Goal: Information Seeking & Learning: Learn about a topic

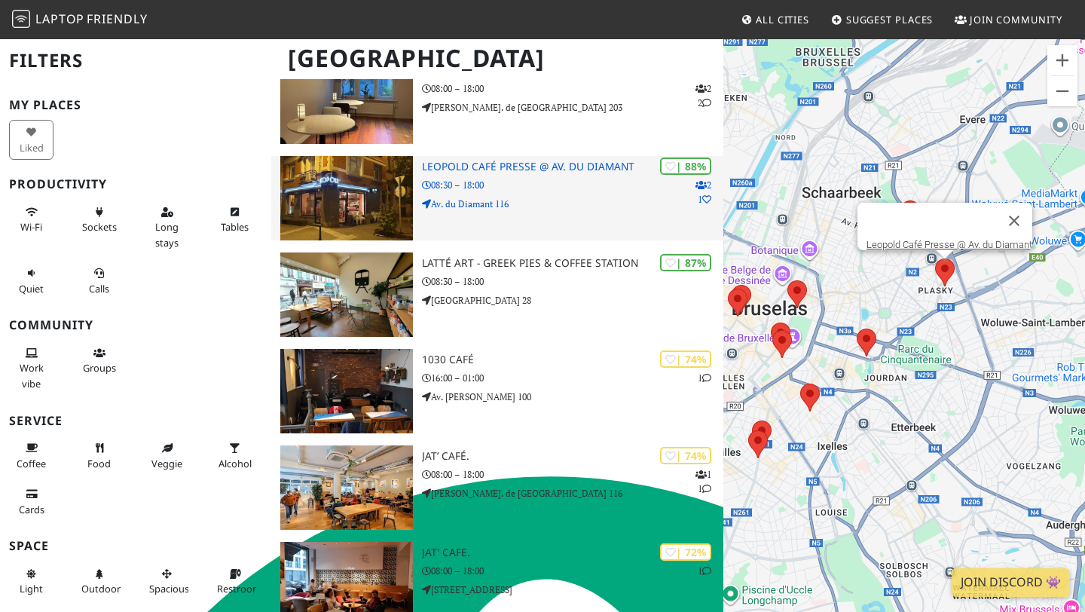
scroll to position [166, 0]
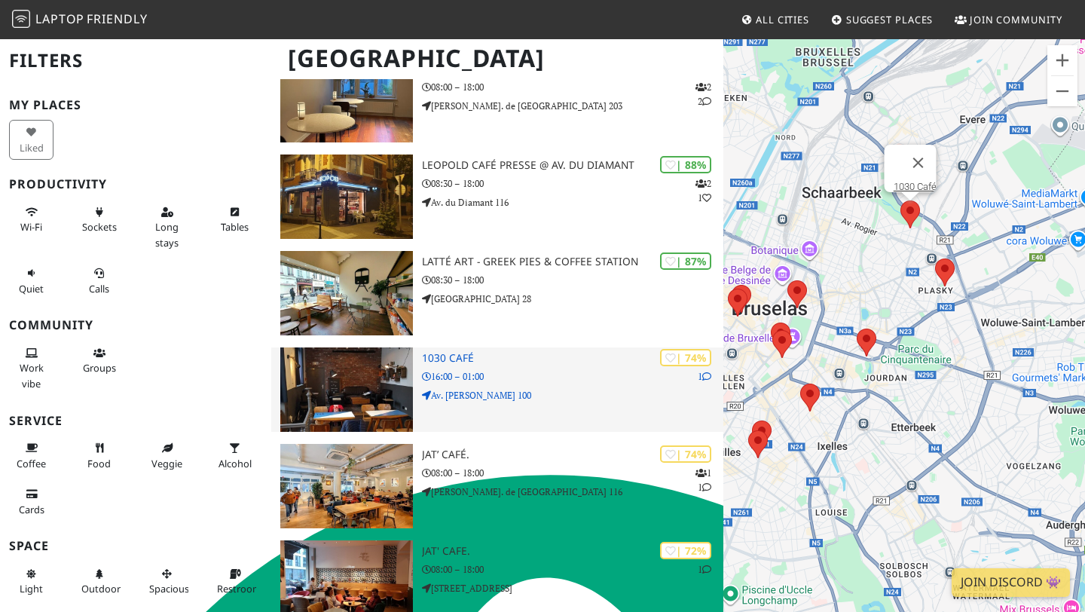
click at [609, 365] on div "| 74% 1 1030 Café 16:00 – 01:00 Av. [PERSON_NAME] 100" at bounding box center [572, 389] width 301 height 84
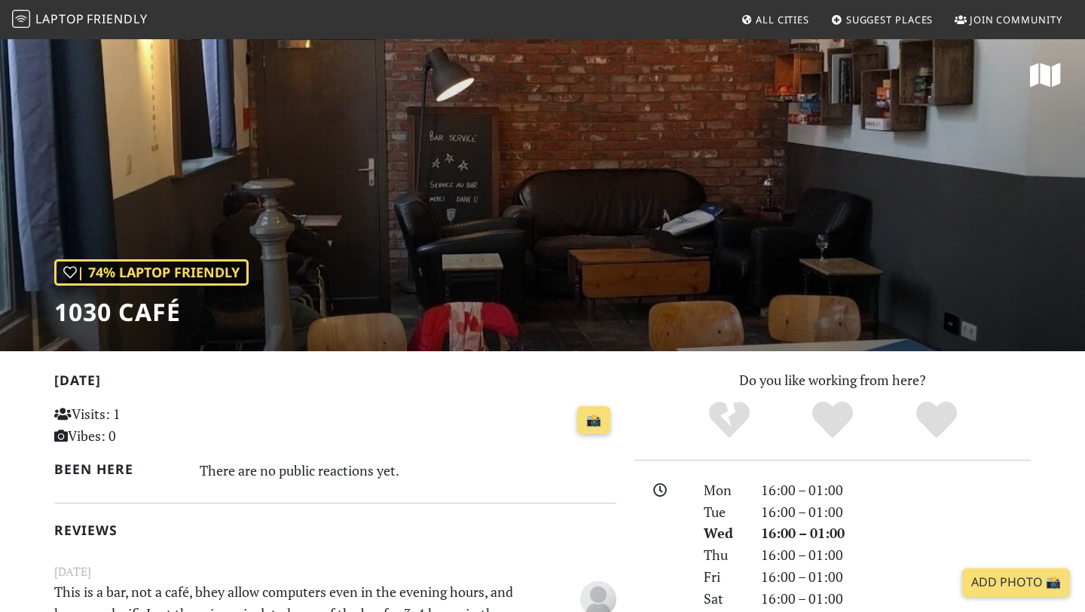
scroll to position [9237, 0]
click at [453, 209] on div "| 74% Laptop Friendly 1030 Café" at bounding box center [542, 194] width 1085 height 313
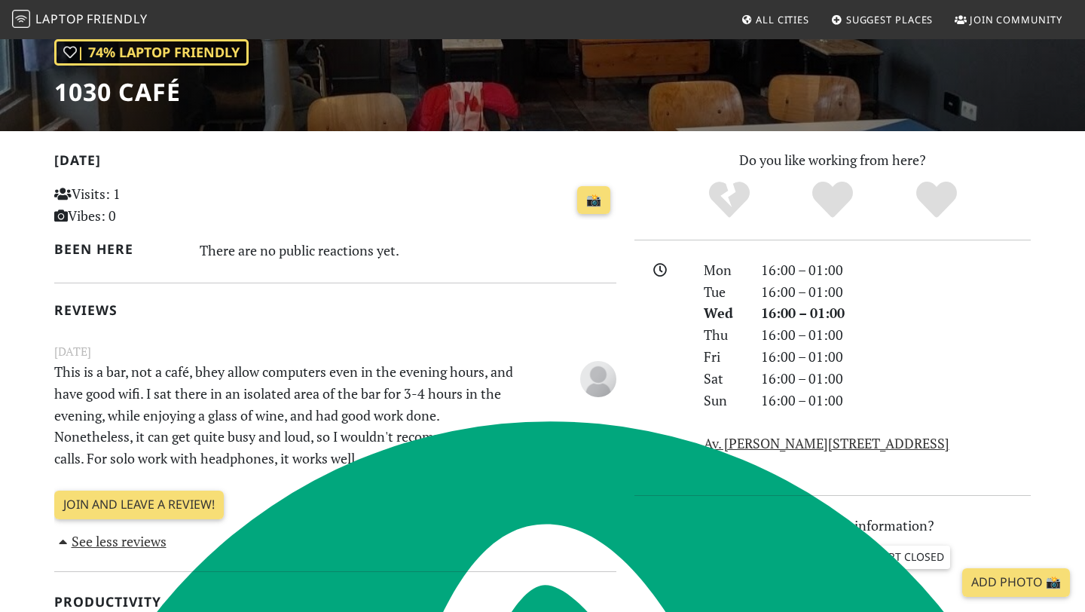
scroll to position [222, 0]
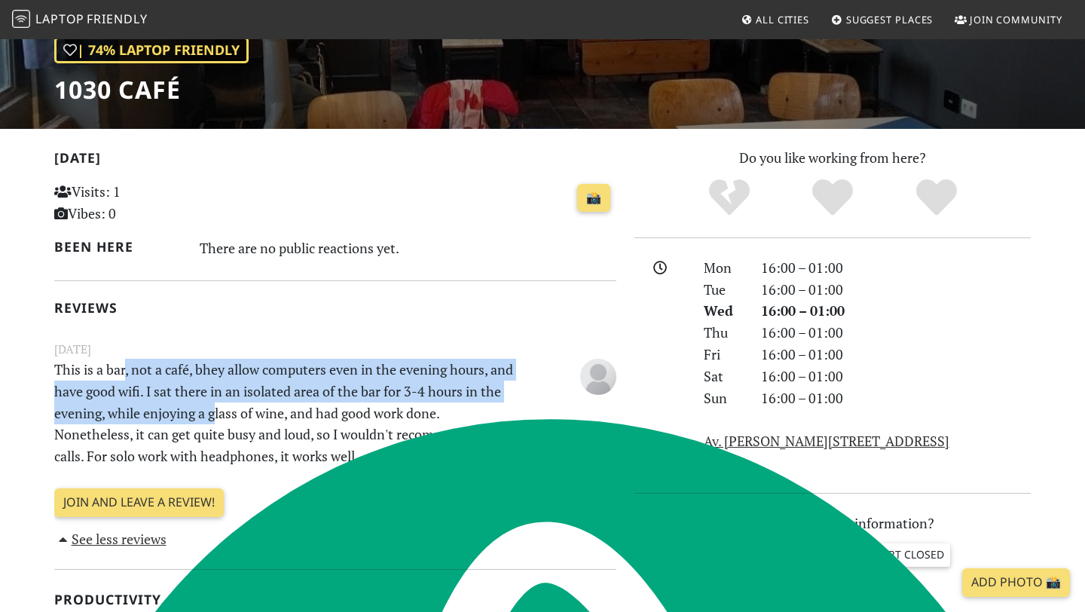
drag, startPoint x: 125, startPoint y: 371, endPoint x: 221, endPoint y: 405, distance: 102.5
type textarea ", not a café, bhey allow computers even in the evening hours, and have good wif…"
click at [219, 405] on p "This is a bar, not a café, bhey allow computers even in the evening hours, and …" at bounding box center [287, 413] width 484 height 108
click at [222, 406] on p "This is a bar, not a café, bhey allow computers even in the evening hours, and …" at bounding box center [287, 413] width 484 height 108
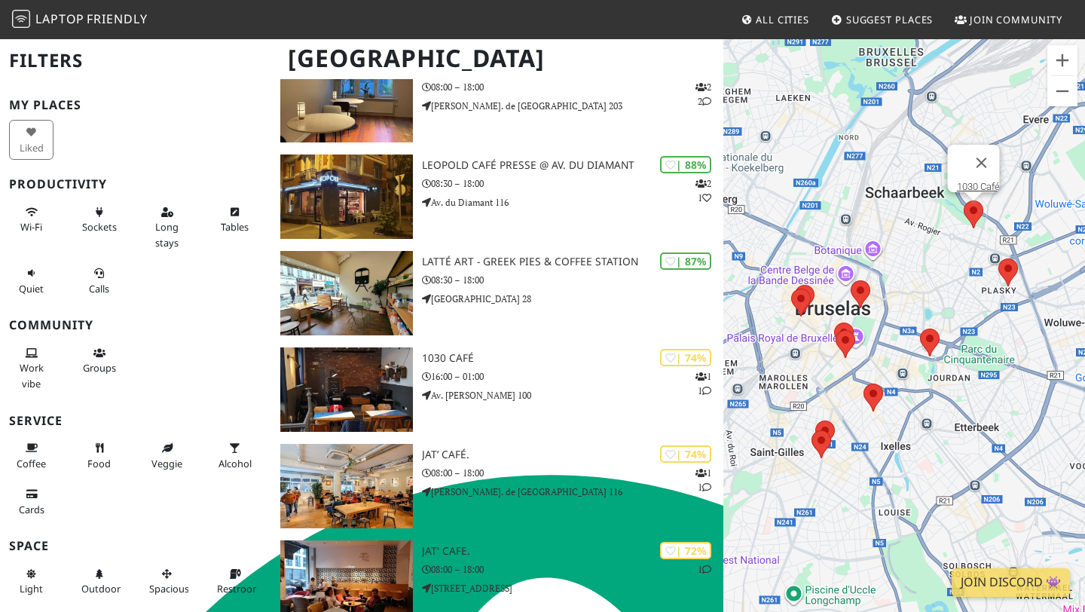
scroll to position [9237, 0]
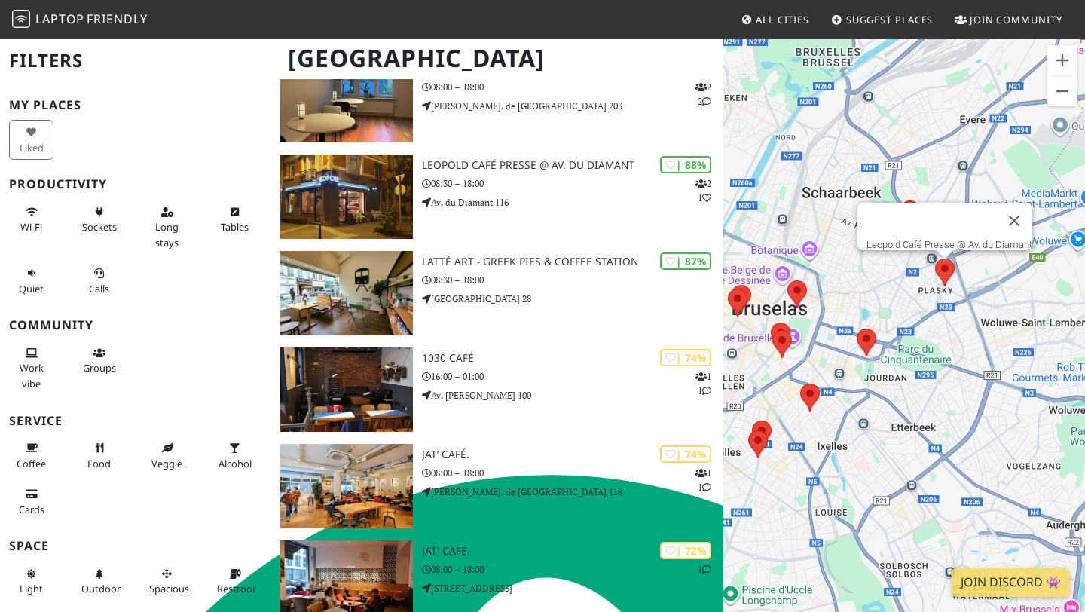
click at [935, 258] on area at bounding box center [935, 258] width 0 height 0
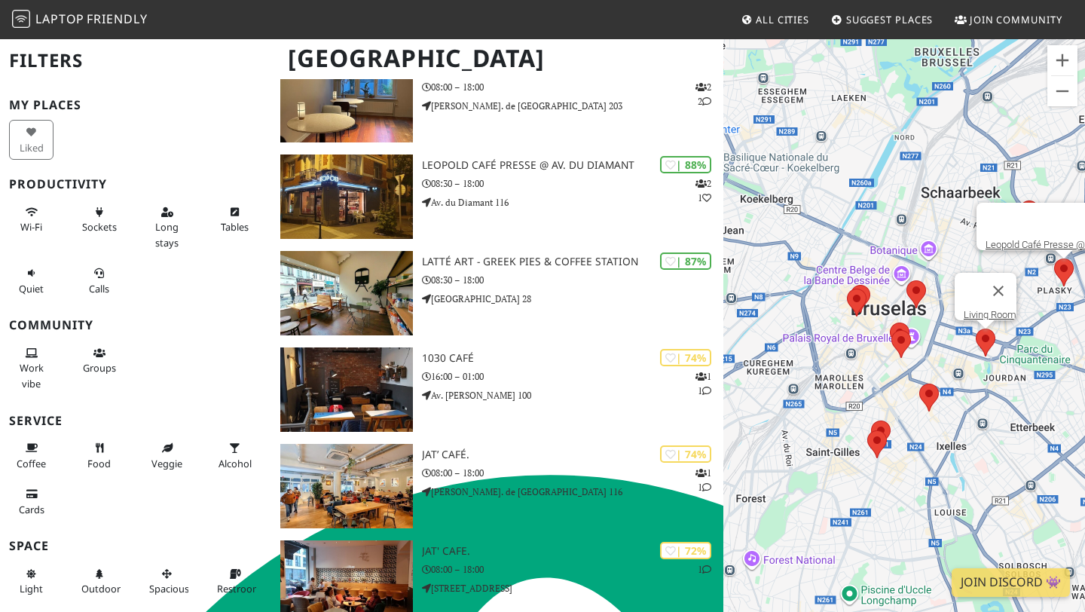
click at [975, 328] on area at bounding box center [975, 328] width 0 height 0
click at [975, 309] on link "Living Room" at bounding box center [989, 314] width 53 height 11
